Goal: Check status: Check status

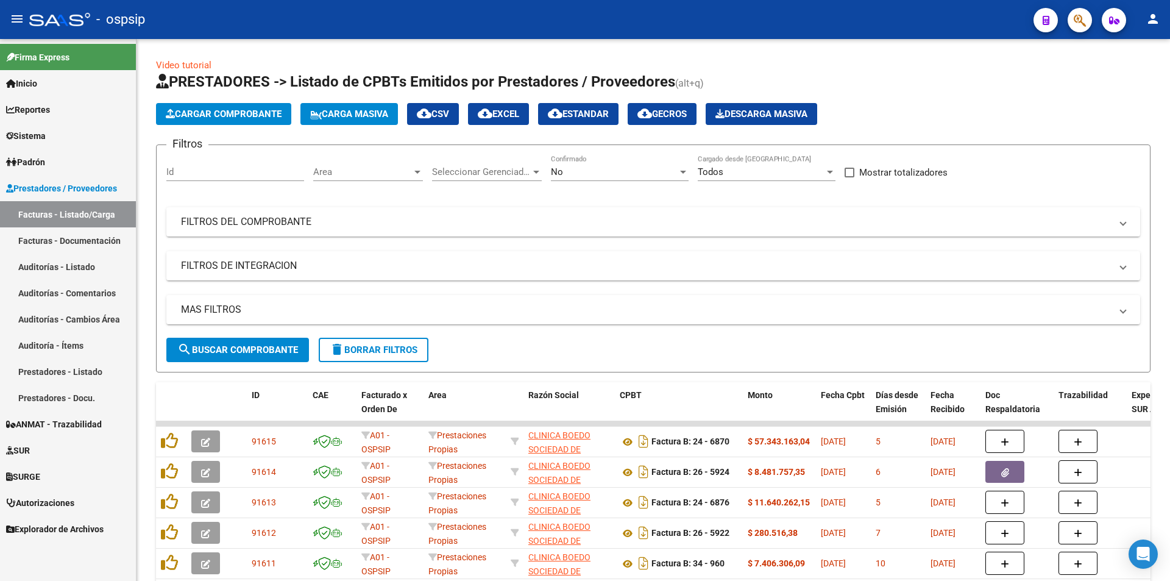
click at [1083, 19] on icon "button" at bounding box center [1079, 20] width 12 height 14
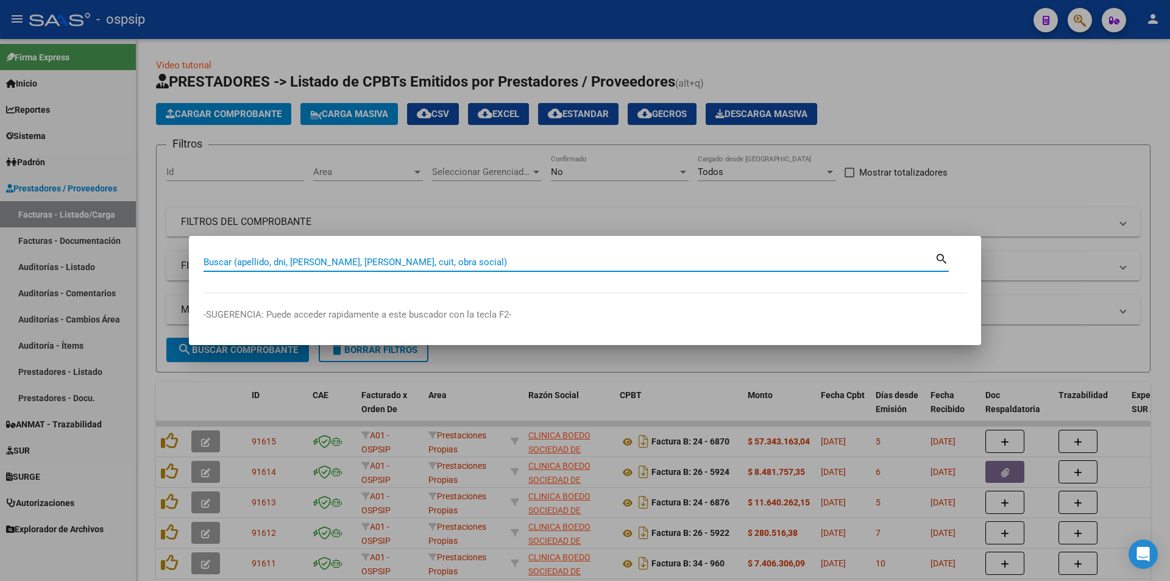
drag, startPoint x: 353, startPoint y: 278, endPoint x: 362, endPoint y: 261, distance: 19.1
paste input "70681543"
type input "70681543"
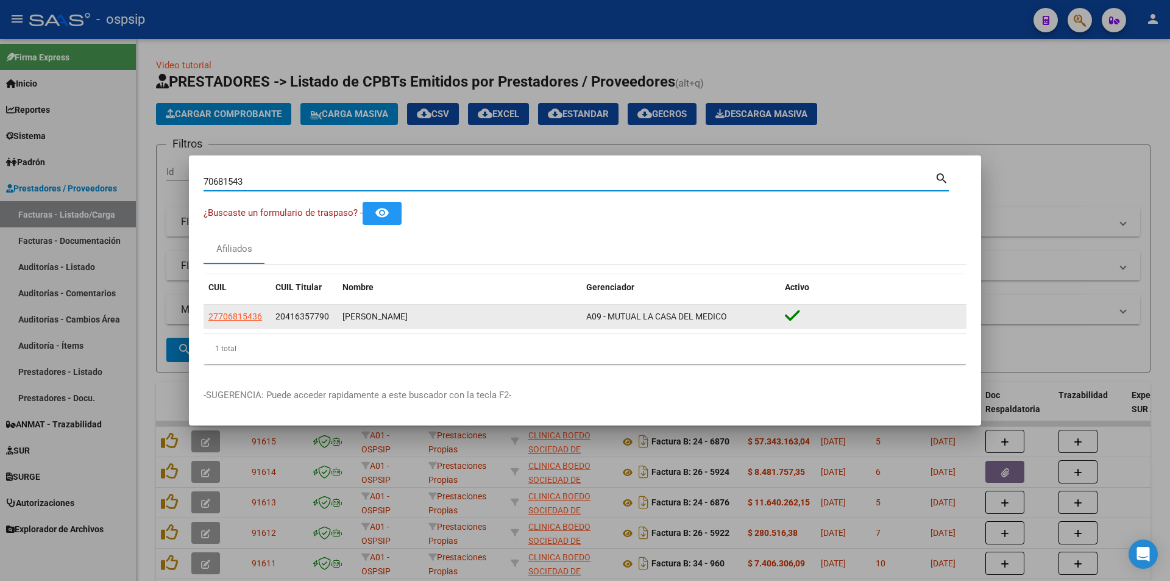
click at [631, 317] on span "A09 - MUTUAL LA CASA DEL MEDICO" at bounding box center [656, 316] width 141 height 10
drag, startPoint x: 616, startPoint y: 314, endPoint x: 716, endPoint y: 316, distance: 100.5
click at [716, 316] on span "A09 - MUTUAL LA CASA DEL MEDICO" at bounding box center [656, 316] width 141 height 10
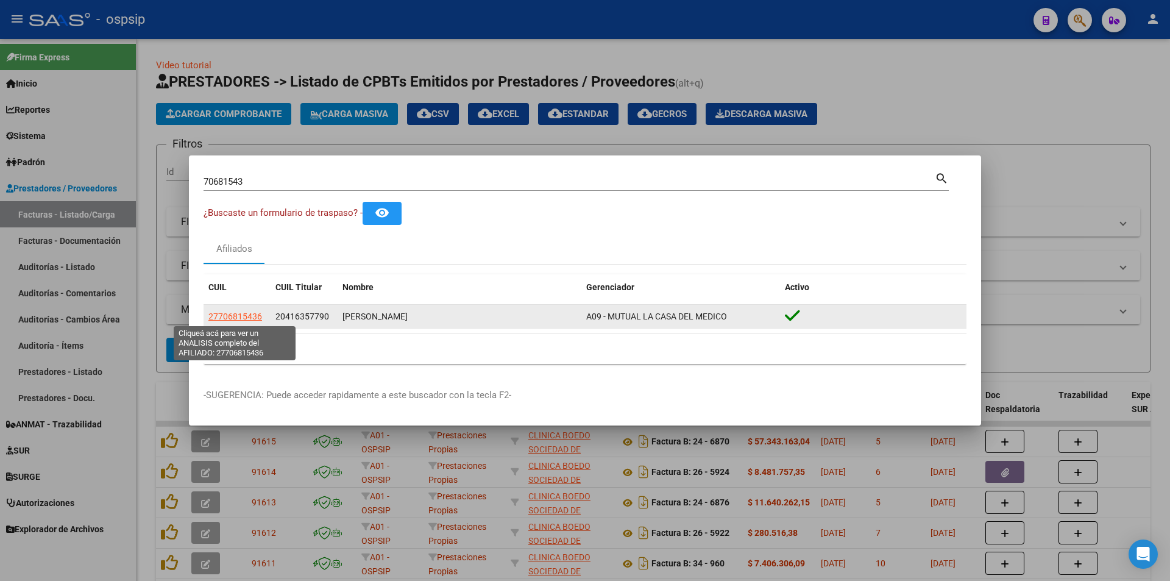
click at [250, 314] on span "27706815436" at bounding box center [235, 316] width 54 height 10
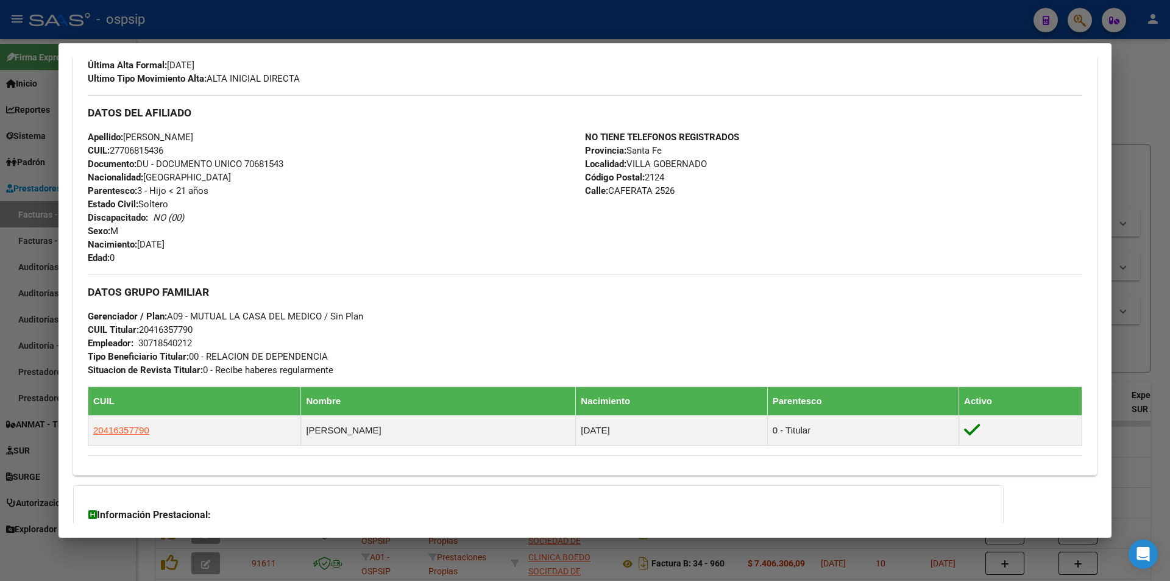
scroll to position [366, 0]
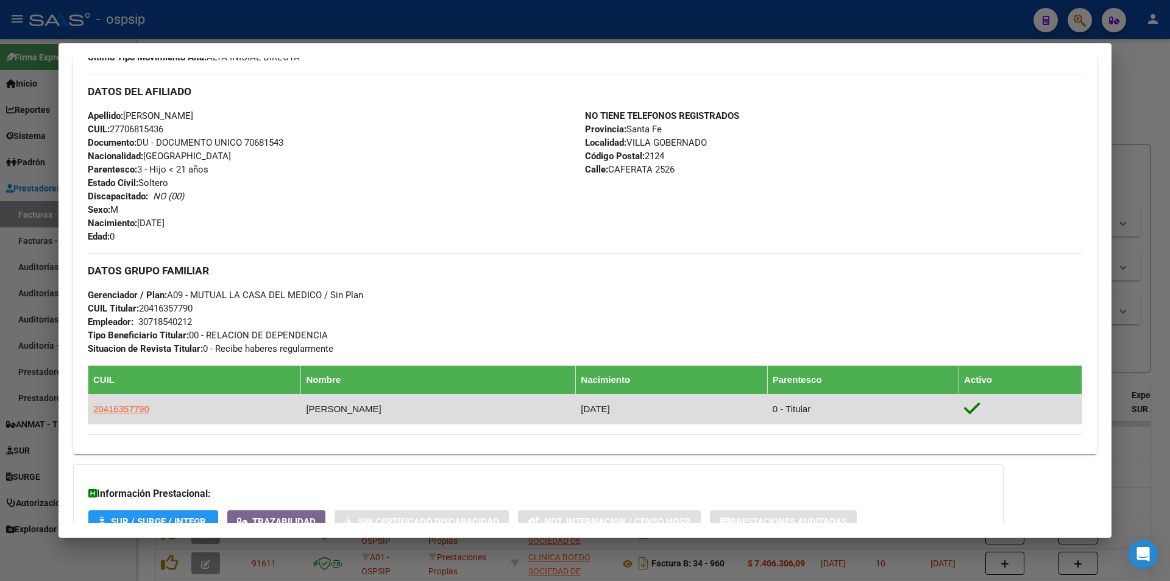
drag, startPoint x: 302, startPoint y: 408, endPoint x: 401, endPoint y: 403, distance: 100.0
click at [401, 403] on td "[PERSON_NAME]" at bounding box center [438, 409] width 275 height 30
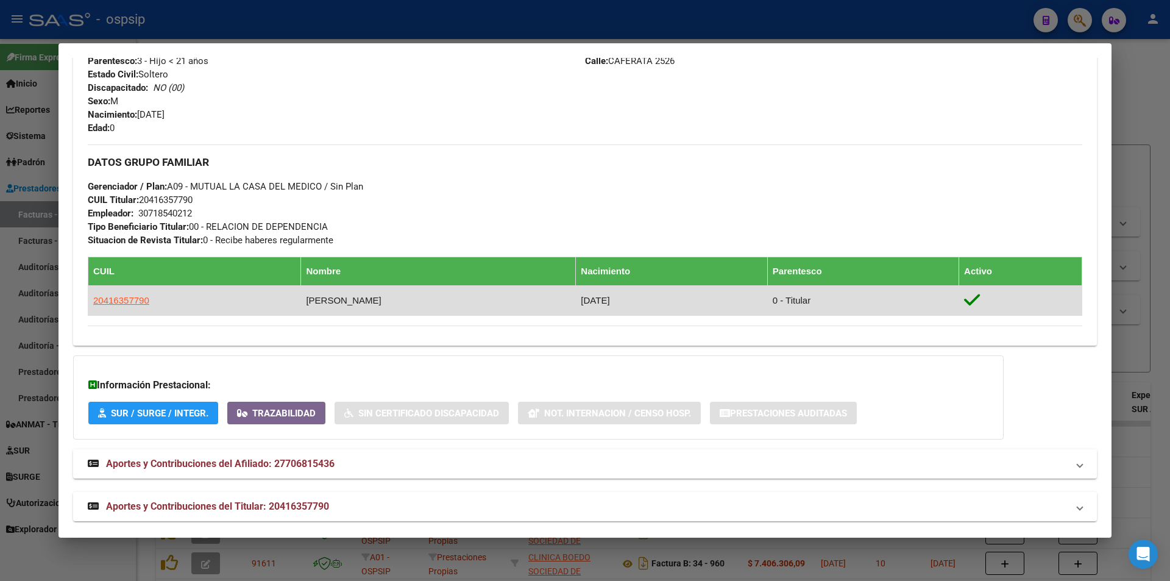
scroll to position [486, 0]
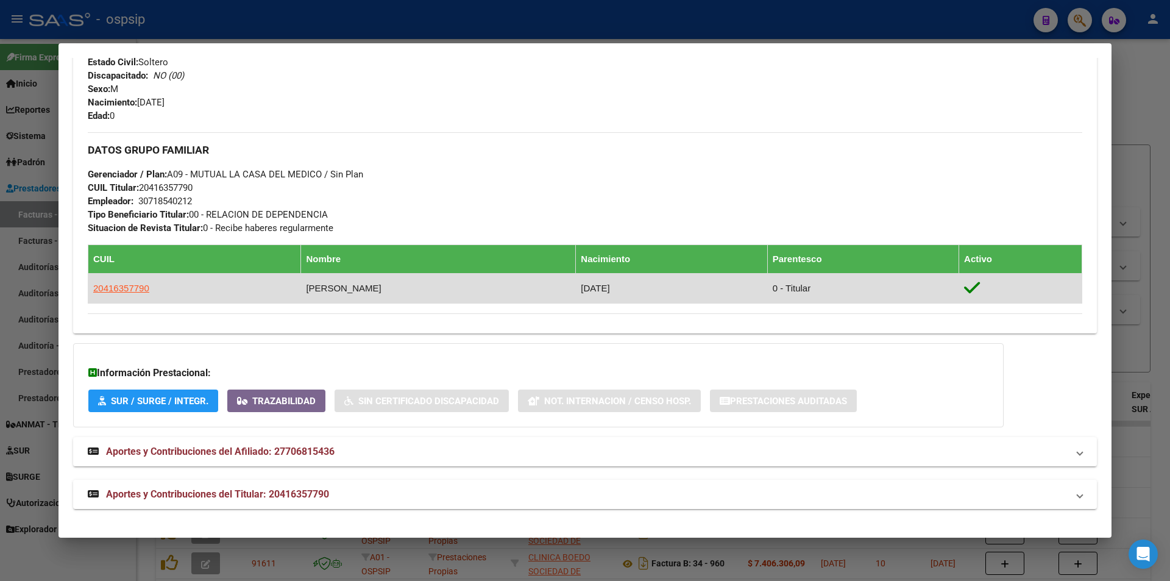
drag, startPoint x: 618, startPoint y: 288, endPoint x: 702, endPoint y: 282, distance: 84.3
click at [702, 282] on td "[DATE]" at bounding box center [671, 288] width 191 height 30
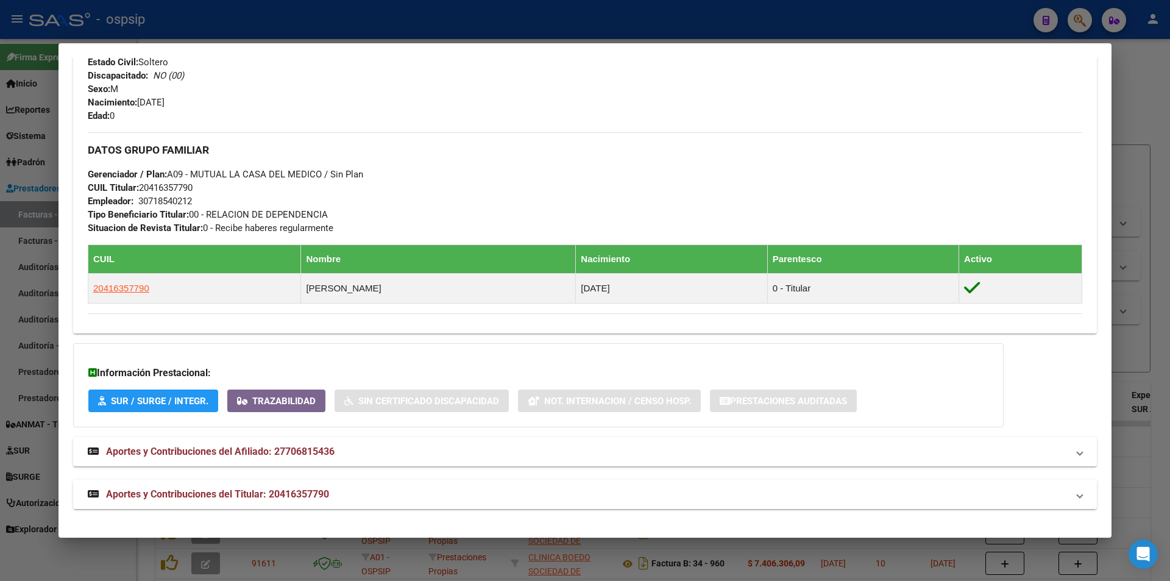
click at [263, 493] on span "Aportes y Contribuciones del Titular: 20416357790" at bounding box center [217, 494] width 223 height 12
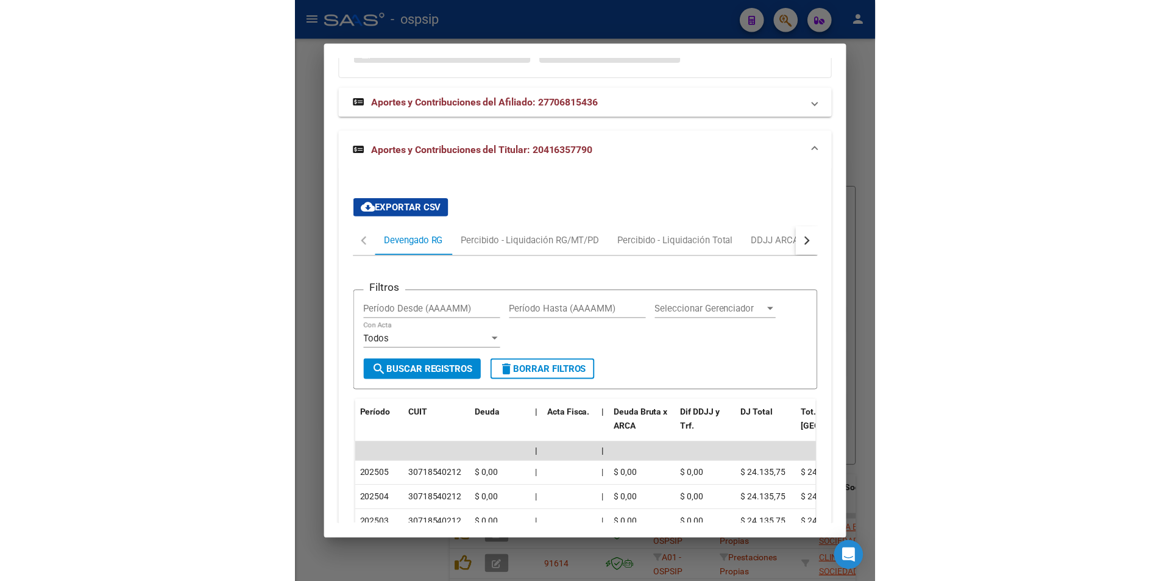
scroll to position [792, 0]
